Goal: Ask a question

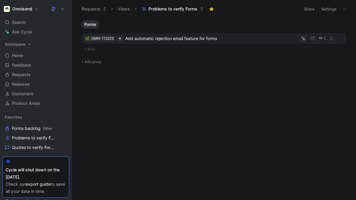
click at [30, 44] on icon at bounding box center [29, 44] width 4 height 4
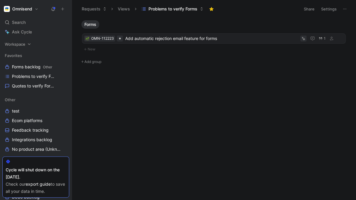
click at [30, 45] on icon at bounding box center [29, 44] width 4 height 4
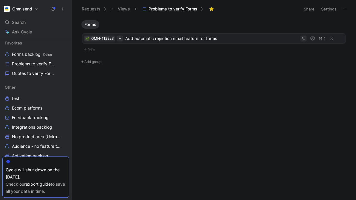
scroll to position [70, 0]
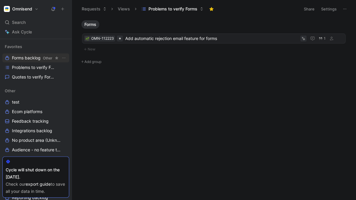
click at [31, 61] on link "Forms backlog Other" at bounding box center [35, 57] width 67 height 9
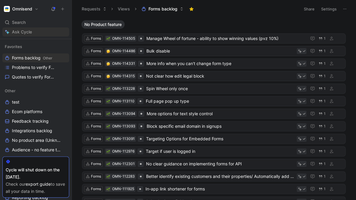
click at [22, 33] on span "Ask Cycle" at bounding box center [22, 31] width 20 height 7
